Goal: Find contact information: Find contact information

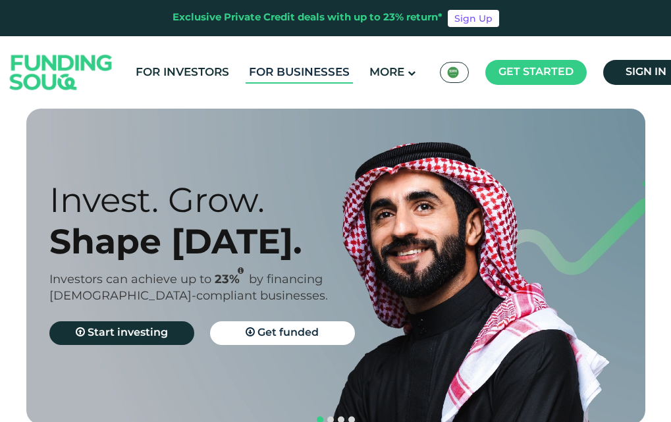
click at [298, 68] on link "For Businesses" at bounding box center [299, 73] width 107 height 22
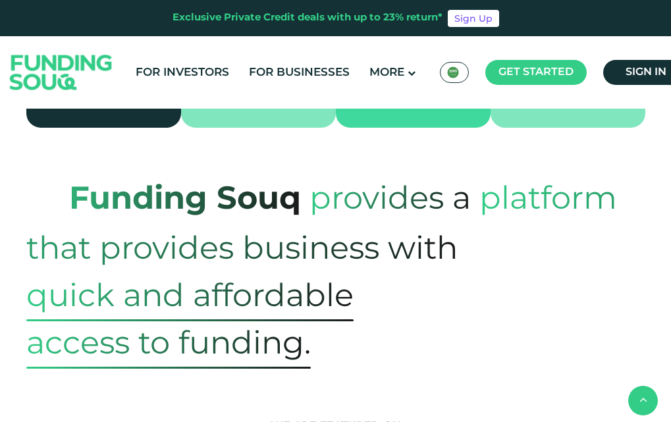
scroll to position [461, 0]
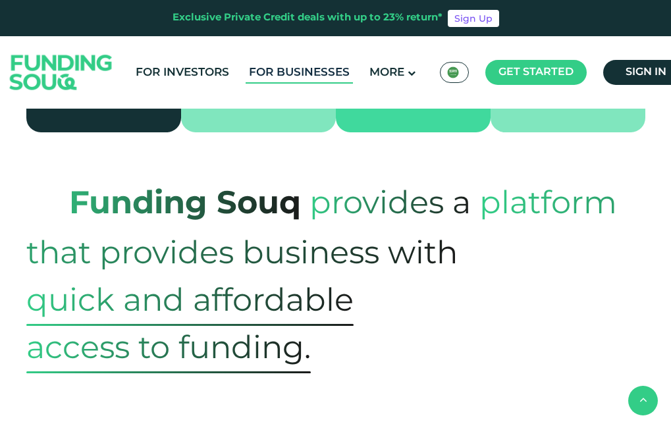
click at [304, 72] on link "For Businesses" at bounding box center [299, 73] width 107 height 22
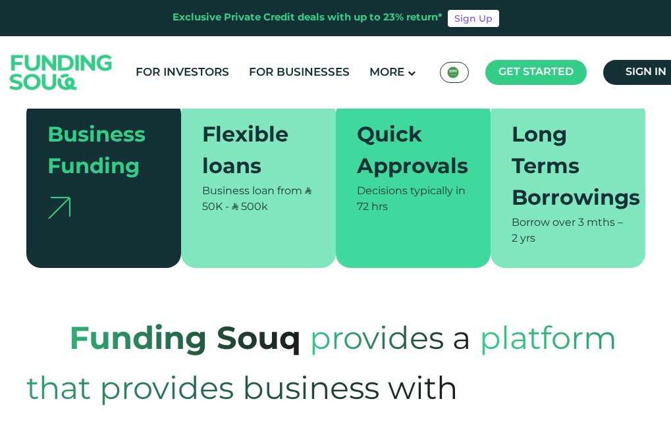
scroll to position [329, 0]
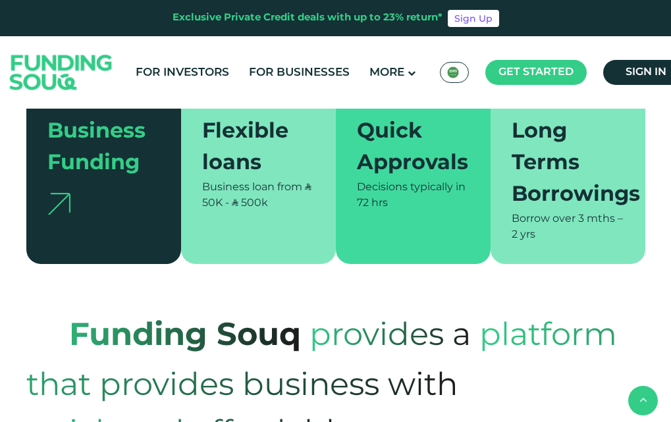
click at [241, 137] on div "Flexible loans" at bounding box center [252, 148] width 101 height 63
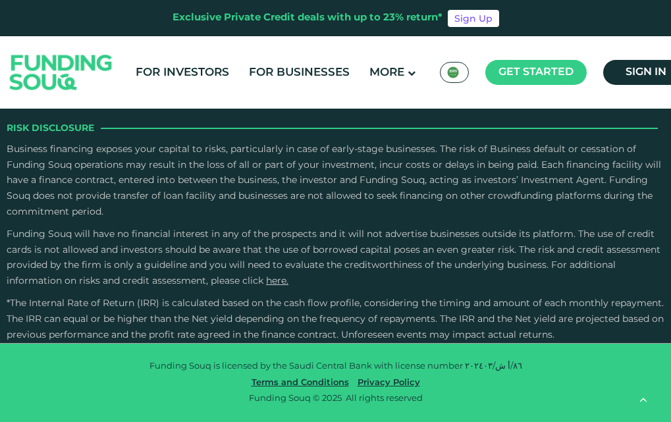
scroll to position [3274, 0]
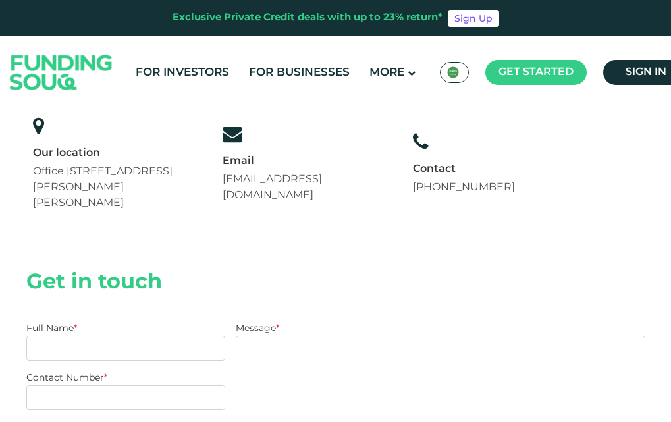
scroll to position [132, 0]
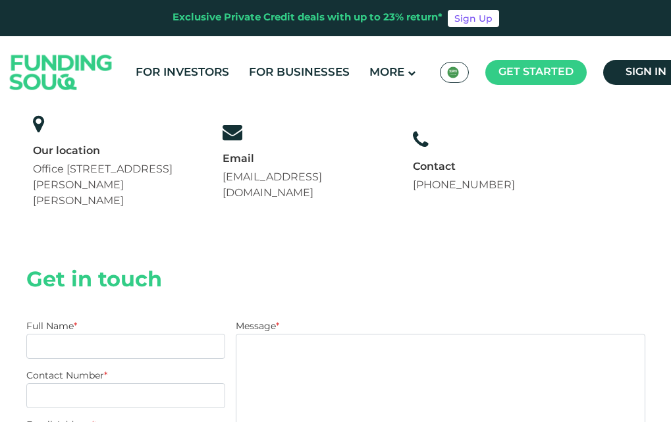
click at [145, 198] on div "Our location Office 14, Floor 2, Uthman Ibn Affan Rd, Al Izdihar, Riyadh 12487,…" at bounding box center [115, 176] width 165 height 65
drag, startPoint x: 516, startPoint y: 185, endPoint x: 36, endPoint y: 165, distance: 480.4
click at [36, 165] on div "Our location Office 14, Floor 2, Uthman Ibn Affan Rd, Al Izdihar, Riyadh 12487,…" at bounding box center [273, 161] width 495 height 109
copy div "Office 14, Floor 2, Uthman Ibn Affan Rd, Al Izdihar, Riyadh 12487, Saudi Arabia…"
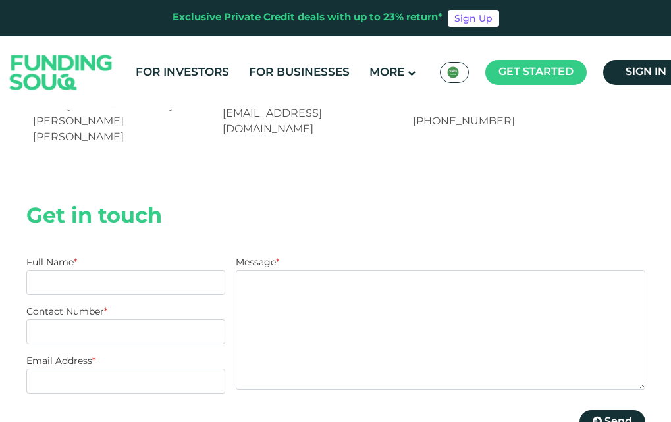
scroll to position [198, 0]
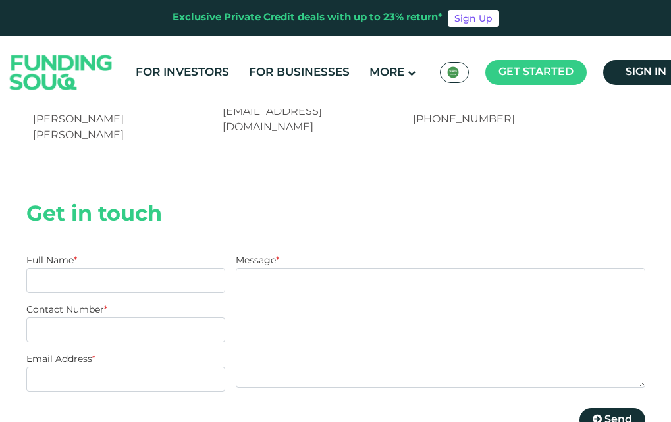
click at [182, 182] on section "Get in touch Full Name * Contact Number * Email Address * Message * Please comp…" at bounding box center [335, 335] width 619 height 319
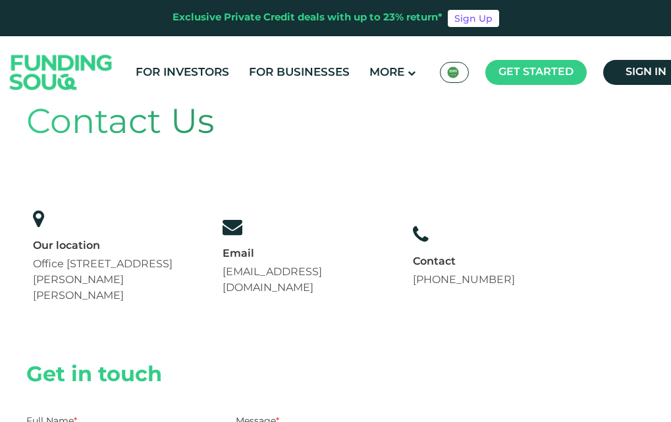
scroll to position [0, 0]
